Goal: Find specific page/section: Find specific page/section

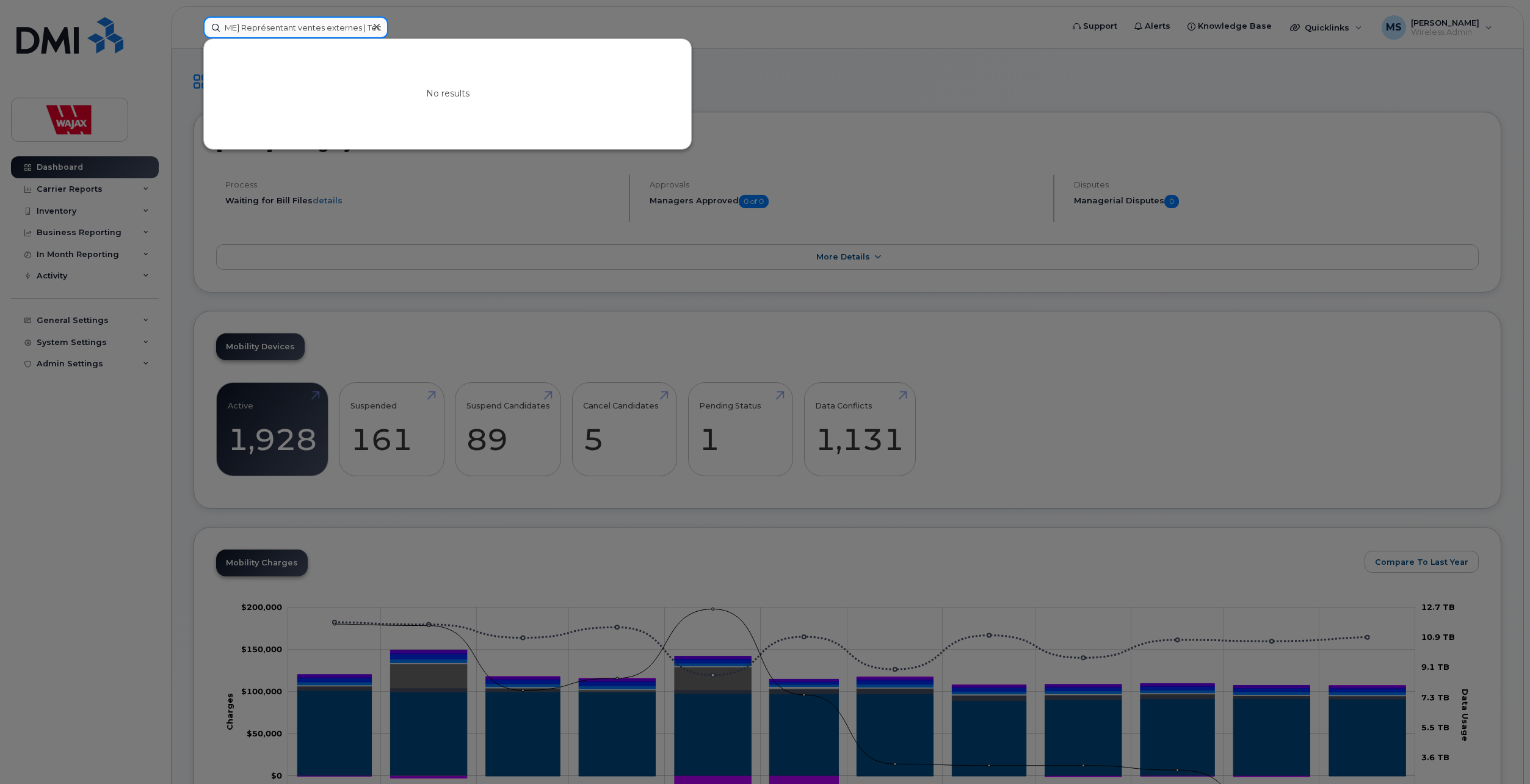
drag, startPoint x: 287, startPoint y: 30, endPoint x: 448, endPoint y: 44, distance: 161.6
click at [442, 38] on div "[PERSON_NAME] [PERSON_NAME] profile [PERSON_NAME] Représentant ventes externes …" at bounding box center [628, 27] width 851 height 22
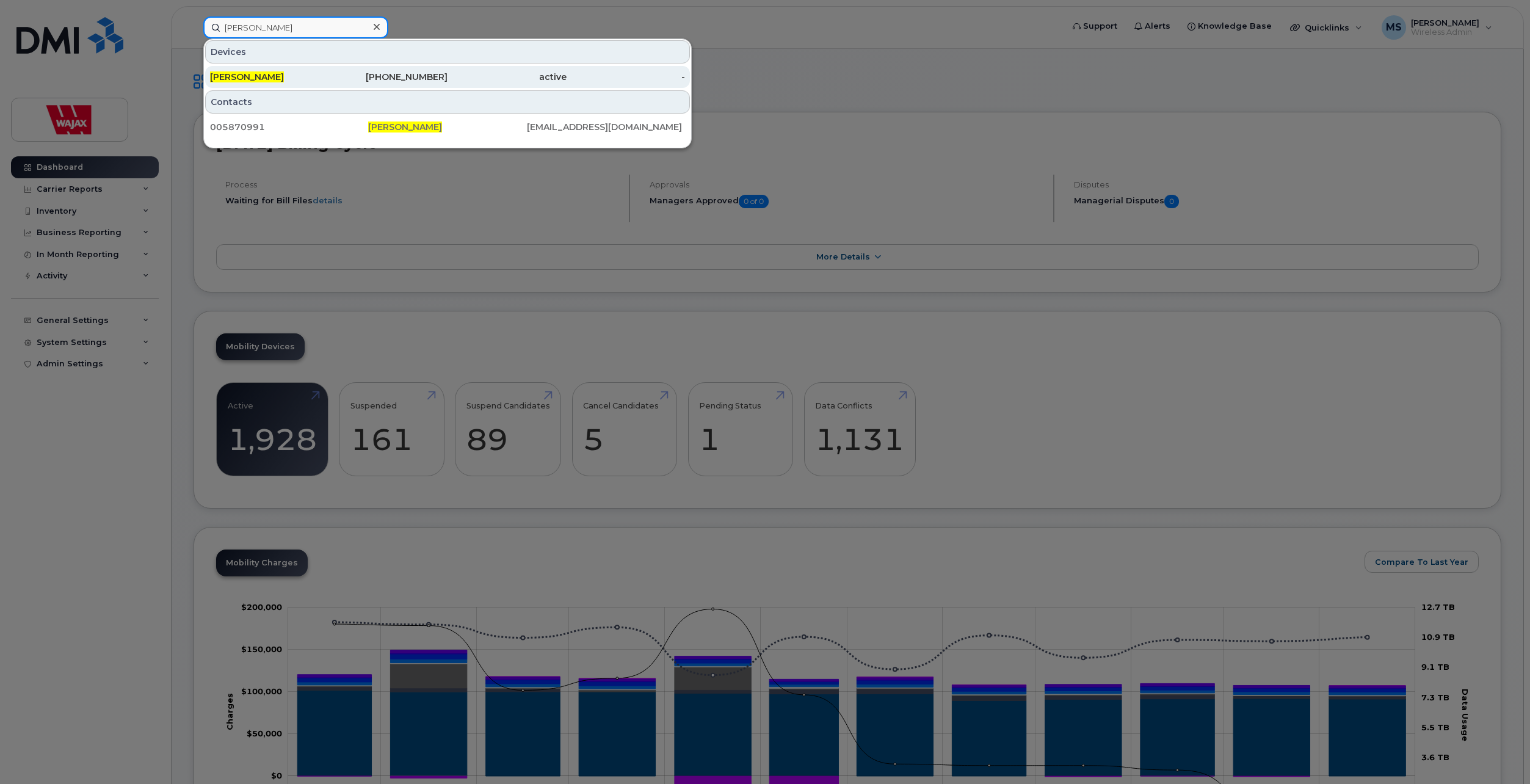
type input "[PERSON_NAME]"
click at [314, 78] on div "[PERSON_NAME]" at bounding box center [269, 77] width 119 height 12
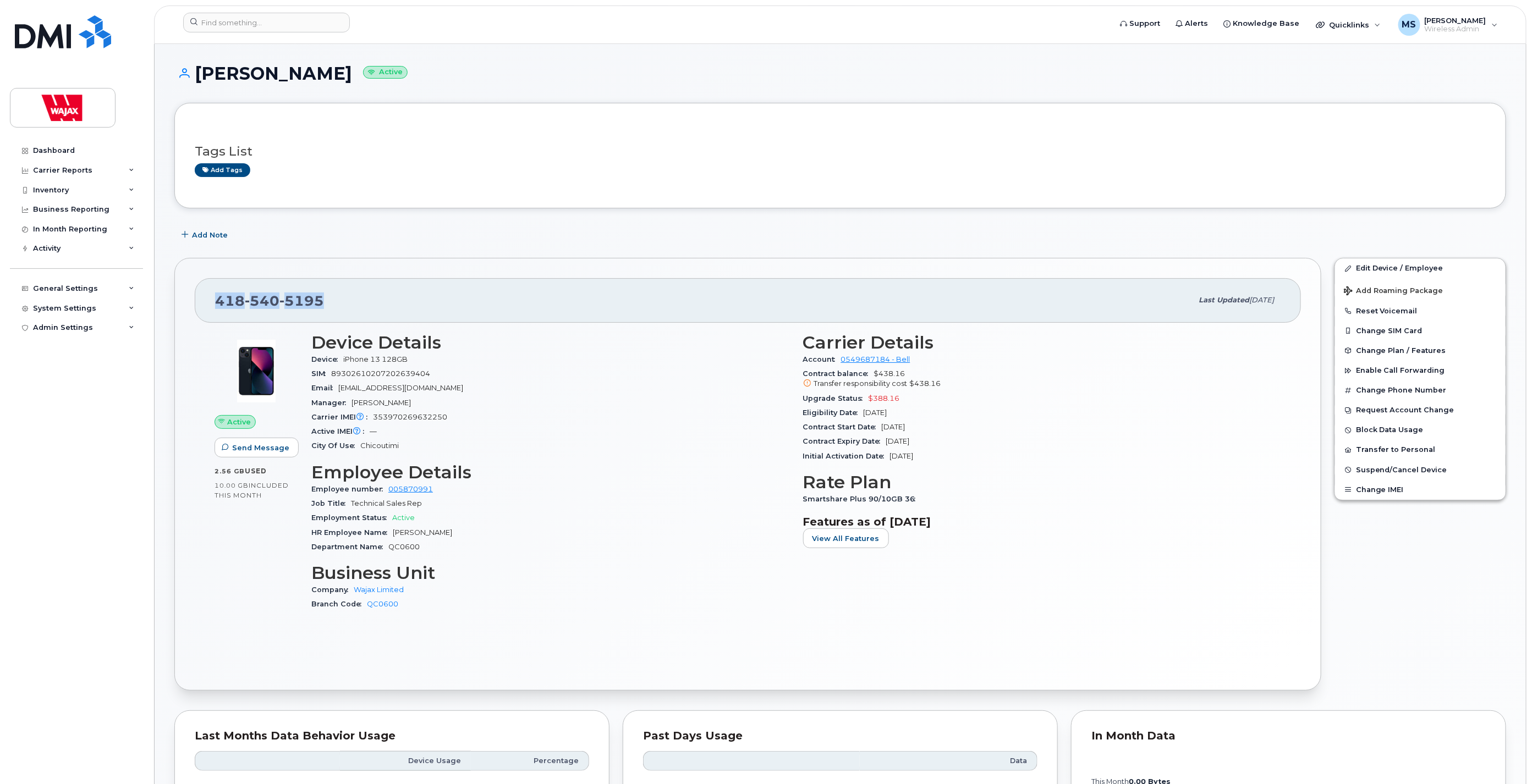
drag, startPoint x: 206, startPoint y: 304, endPoint x: 333, endPoint y: 307, distance: 127.0
click at [333, 307] on div "418 540 5195 Last updated Aug 06, 2025" at bounding box center [748, 300] width 1106 height 44
drag, startPoint x: 378, startPoint y: 359, endPoint x: 416, endPoint y: 359, distance: 38.0
click at [416, 359] on div "Device iPhone 13 128GB" at bounding box center [551, 360] width 479 height 14
drag, startPoint x: 416, startPoint y: 359, endPoint x: 391, endPoint y: 356, distance: 25.2
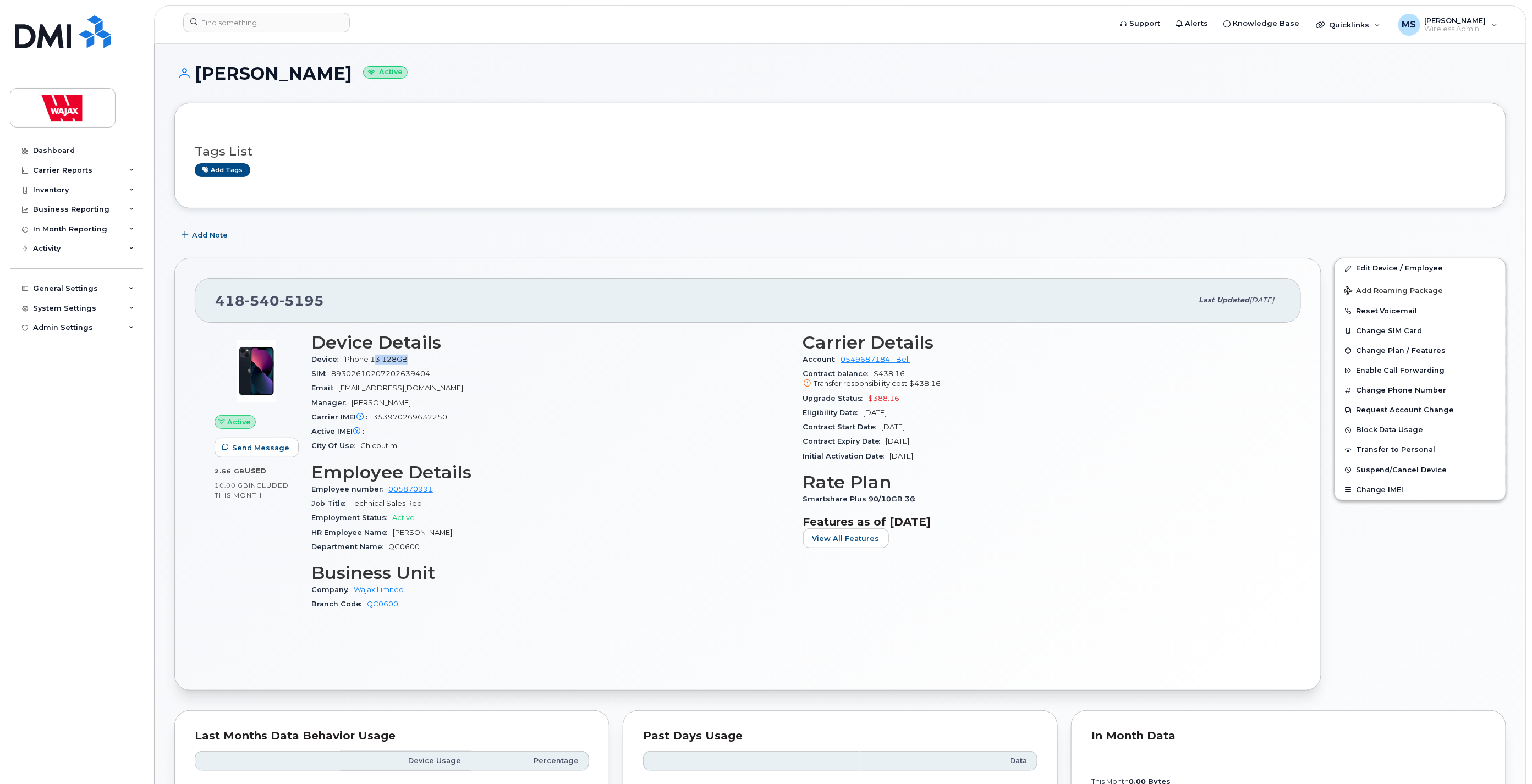
click at [391, 356] on span "iPhone 13 128GB" at bounding box center [375, 360] width 64 height 8
